Goal: Information Seeking & Learning: Learn about a topic

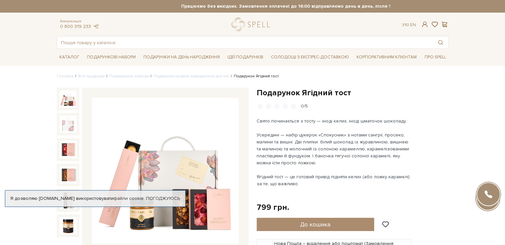
click at [403, 23] on div "Ук | En |" at bounding box center [409, 25] width 14 height 6
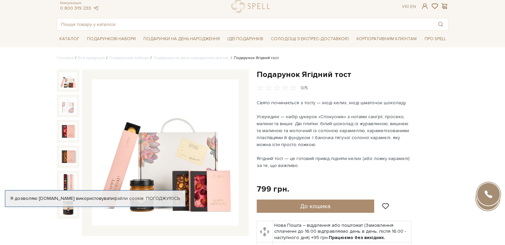
scroll to position [33, 0]
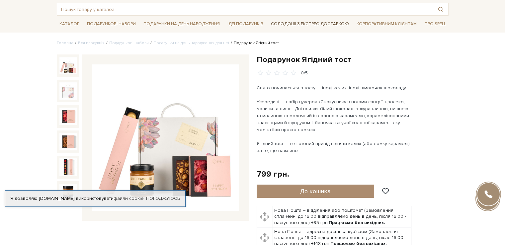
click at [310, 23] on link "Солодощі з експрес-доставкою" at bounding box center [309, 23] width 83 height 11
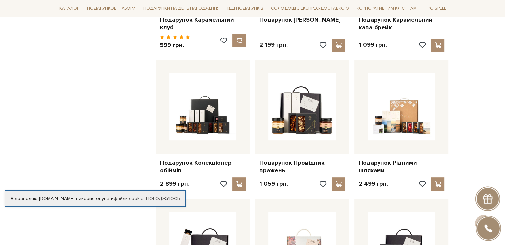
scroll to position [232, 0]
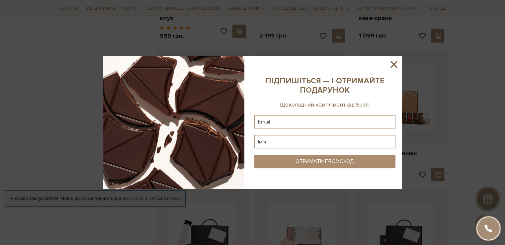
click at [396, 64] on icon at bounding box center [393, 64] width 11 height 11
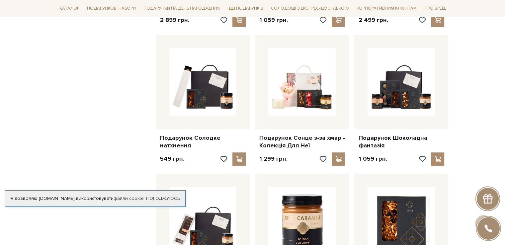
scroll to position [399, 0]
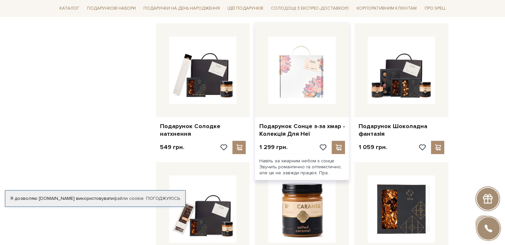
click at [298, 66] on img at bounding box center [301, 70] width 67 height 67
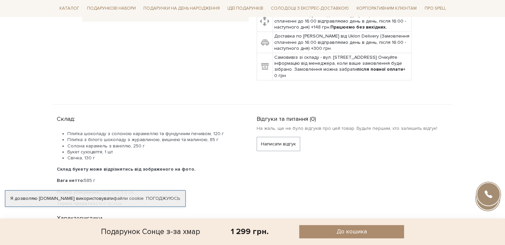
scroll to position [66, 0]
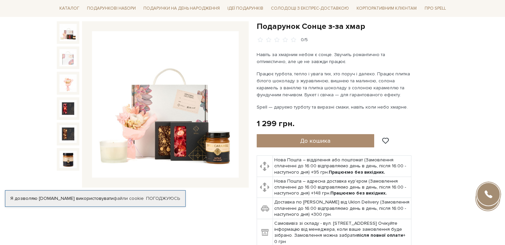
click at [168, 124] on img at bounding box center [165, 104] width 147 height 147
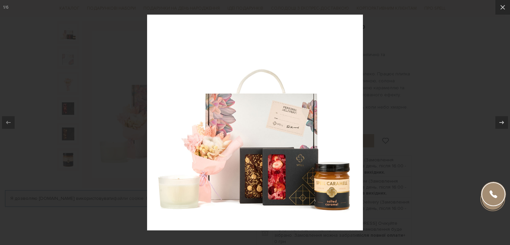
click at [214, 150] on img at bounding box center [255, 123] width 216 height 216
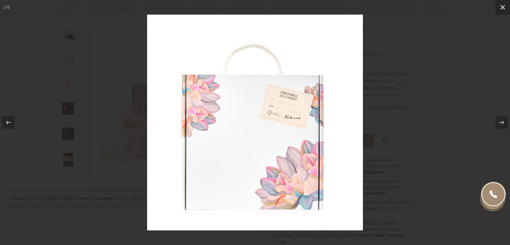
click at [505, 8] on icon at bounding box center [503, 7] width 8 height 8
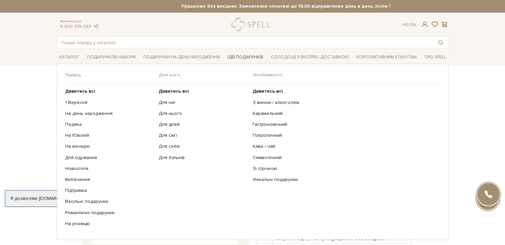
click at [243, 55] on span "Ідеї подарунків" at bounding box center [245, 57] width 41 height 10
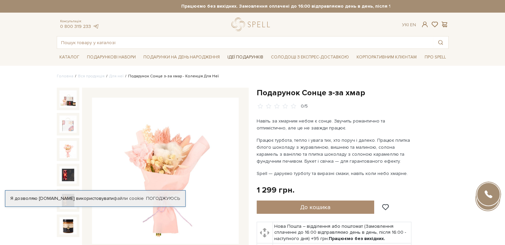
click at [243, 55] on span "Ідеї подарунків" at bounding box center [245, 57] width 41 height 10
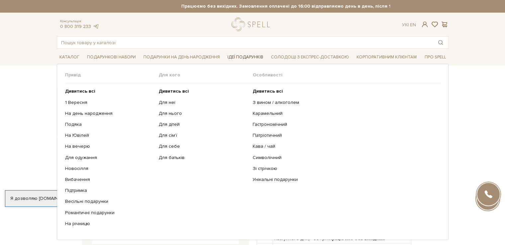
click at [243, 55] on span "Ідеї подарунків" at bounding box center [245, 57] width 41 height 10
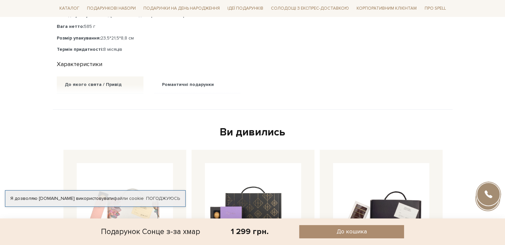
scroll to position [399, 0]
